Goal: Transaction & Acquisition: Purchase product/service

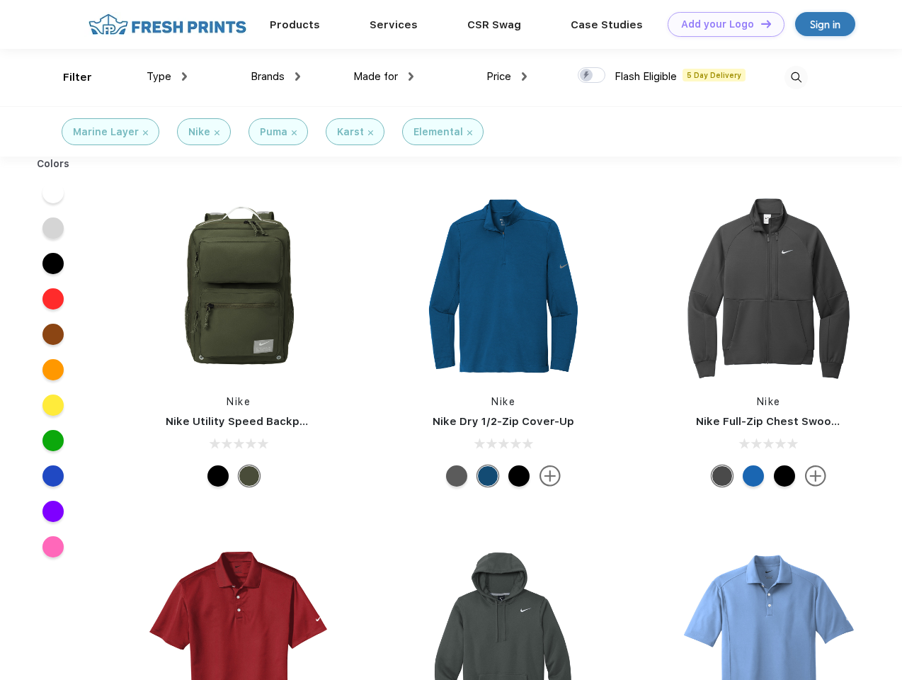
click at [721, 24] on link "Add your Logo Design Tool" at bounding box center [726, 24] width 117 height 25
click at [0, 0] on div "Design Tool" at bounding box center [0, 0] width 0 height 0
click at [760, 23] on link "Add your Logo Design Tool" at bounding box center [726, 24] width 117 height 25
click at [68, 77] on div "Filter" at bounding box center [77, 77] width 29 height 16
click at [167, 76] on span "Type" at bounding box center [159, 76] width 25 height 13
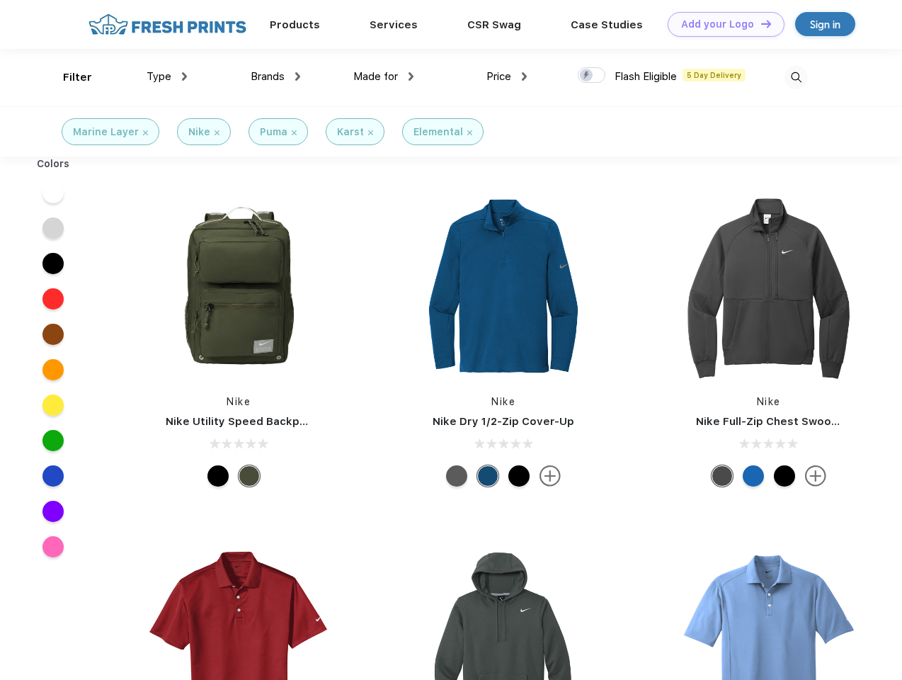
click at [276, 76] on span "Brands" at bounding box center [268, 76] width 34 height 13
click at [384, 76] on span "Made for" at bounding box center [375, 76] width 45 height 13
click at [507, 76] on span "Price" at bounding box center [499, 76] width 25 height 13
click at [592, 76] on div at bounding box center [592, 75] width 28 height 16
click at [587, 76] on input "checkbox" at bounding box center [582, 71] width 9 height 9
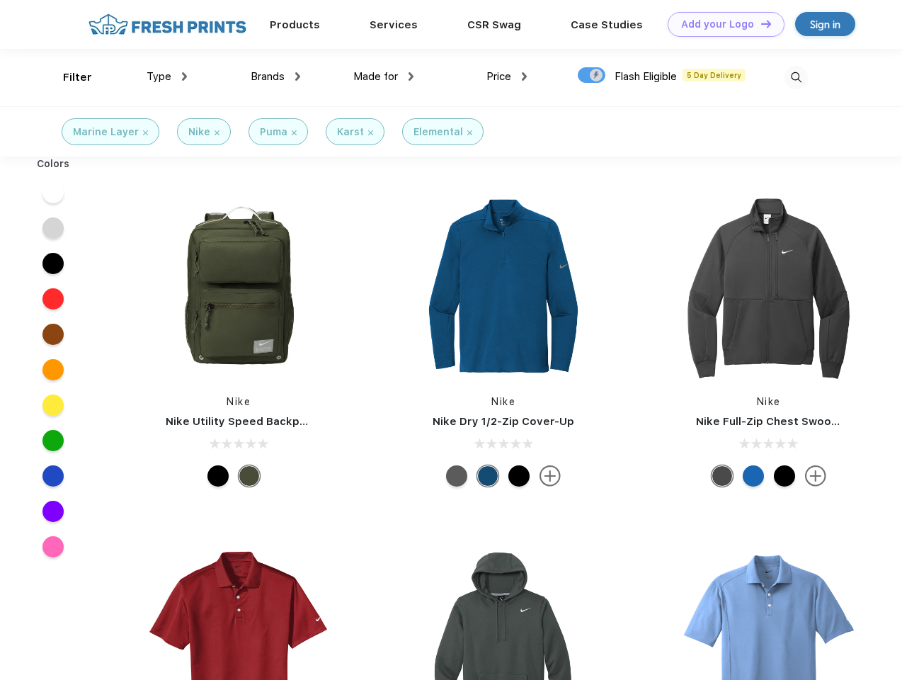
click at [796, 77] on img at bounding box center [796, 77] width 23 height 23
